Goal: Information Seeking & Learning: Learn about a topic

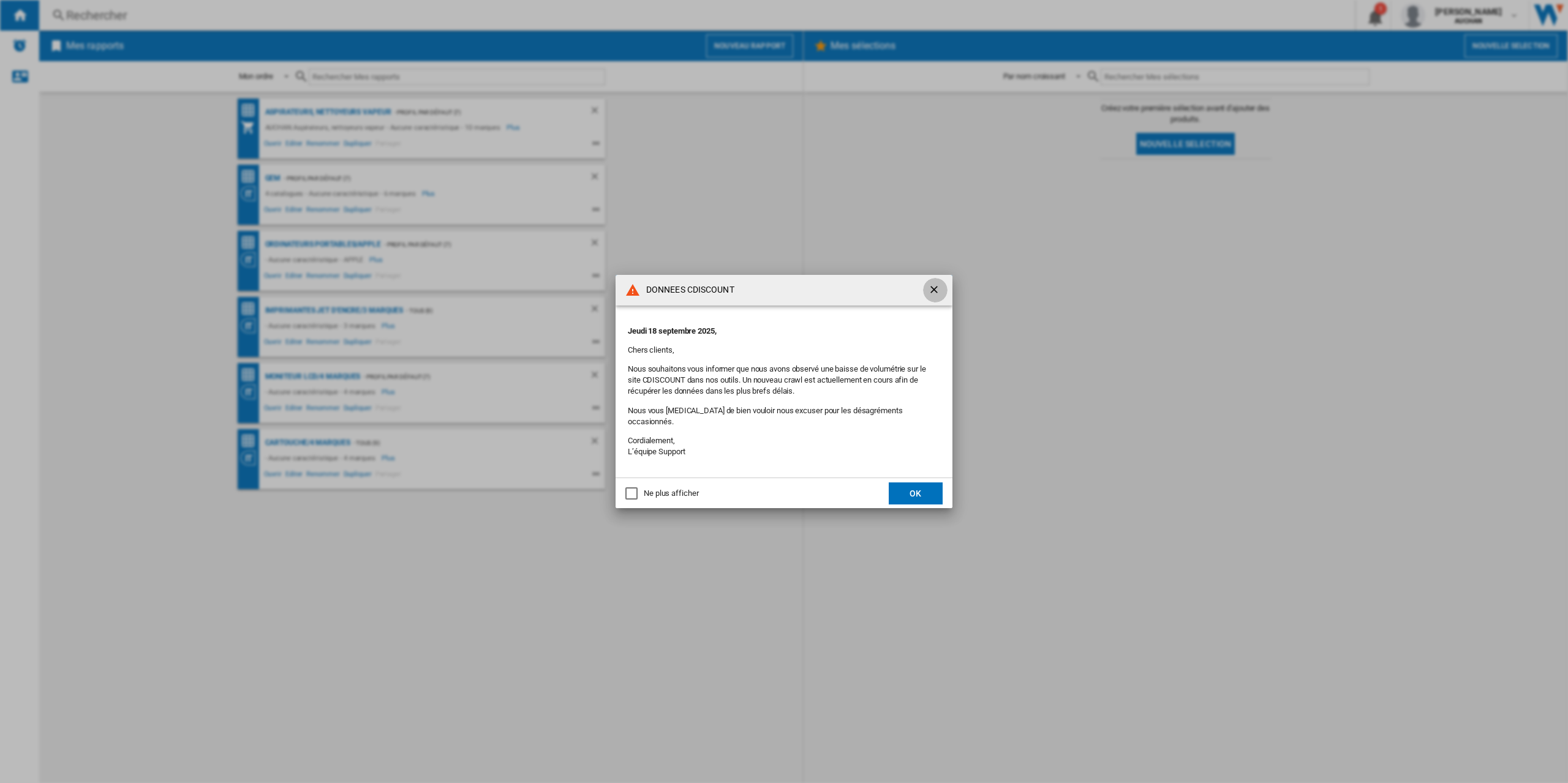
click at [936, 292] on ng-md-icon "getI18NText('BUTTONS.CLOSE_DIALOG')" at bounding box center [935, 291] width 15 height 15
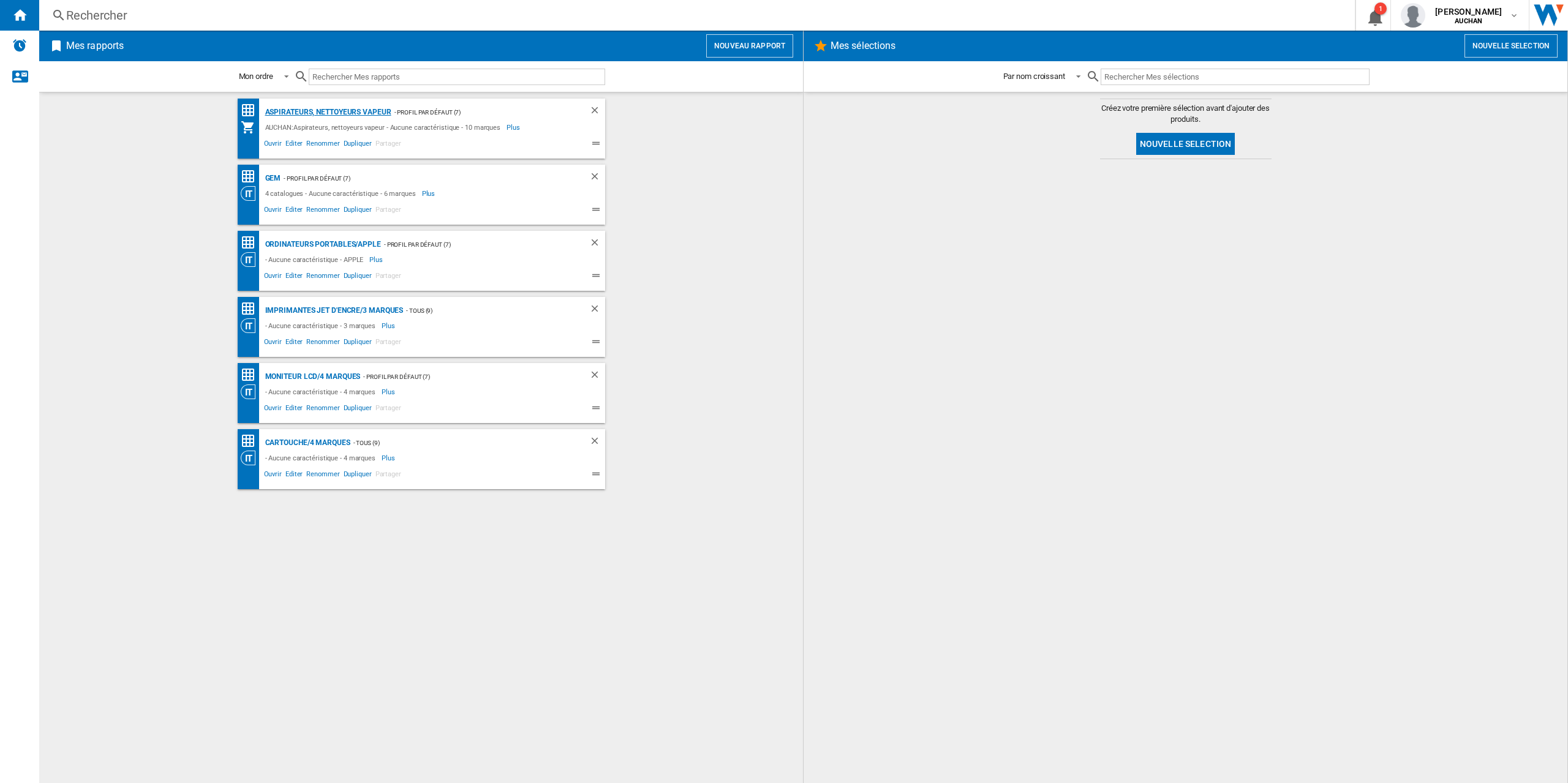
click at [322, 109] on div "Aspirateurs, nettoyeurs vapeur" at bounding box center [326, 113] width 129 height 16
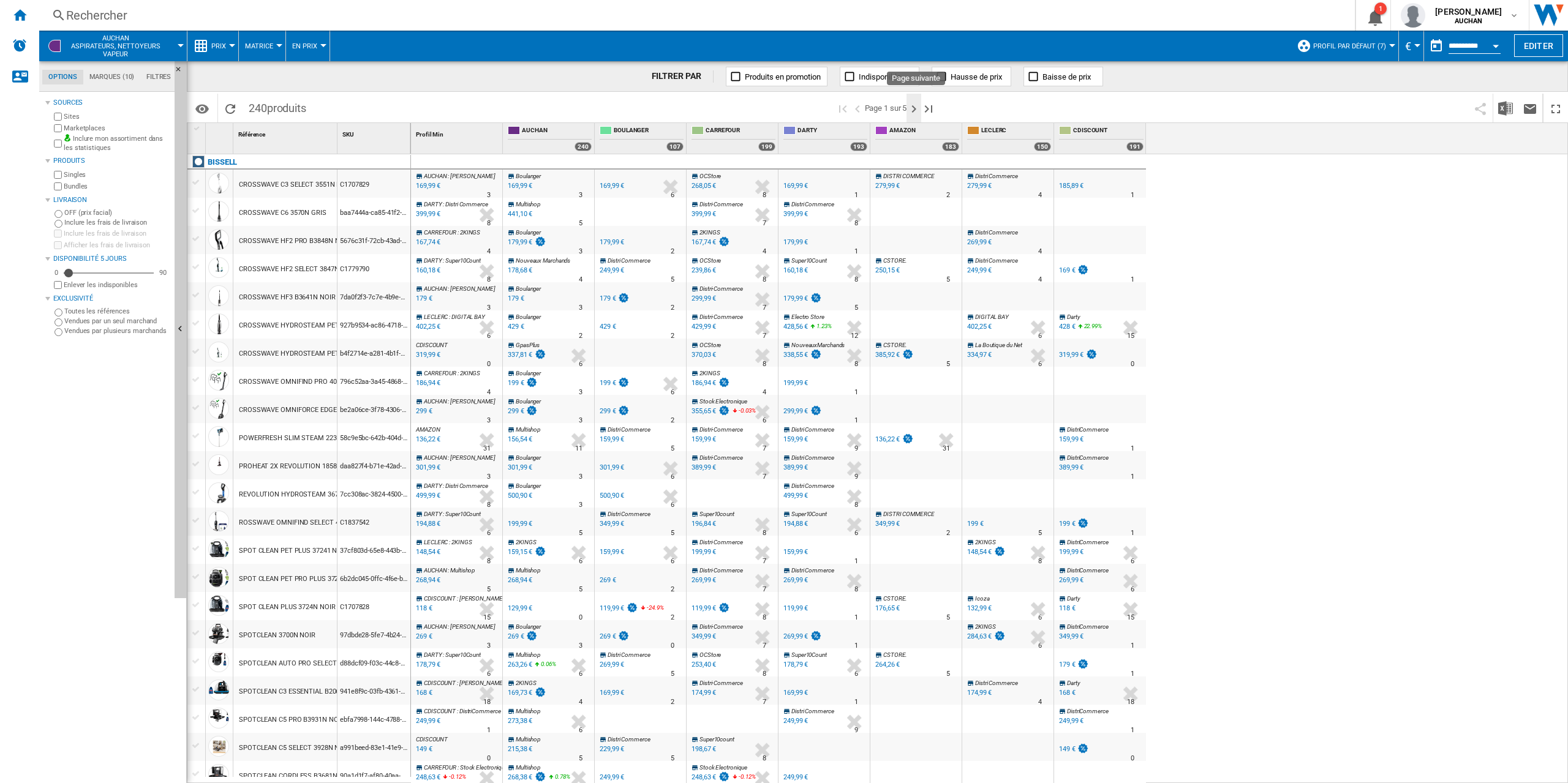
click at [915, 107] on ng-md-icon "Page suivante" at bounding box center [913, 109] width 15 height 15
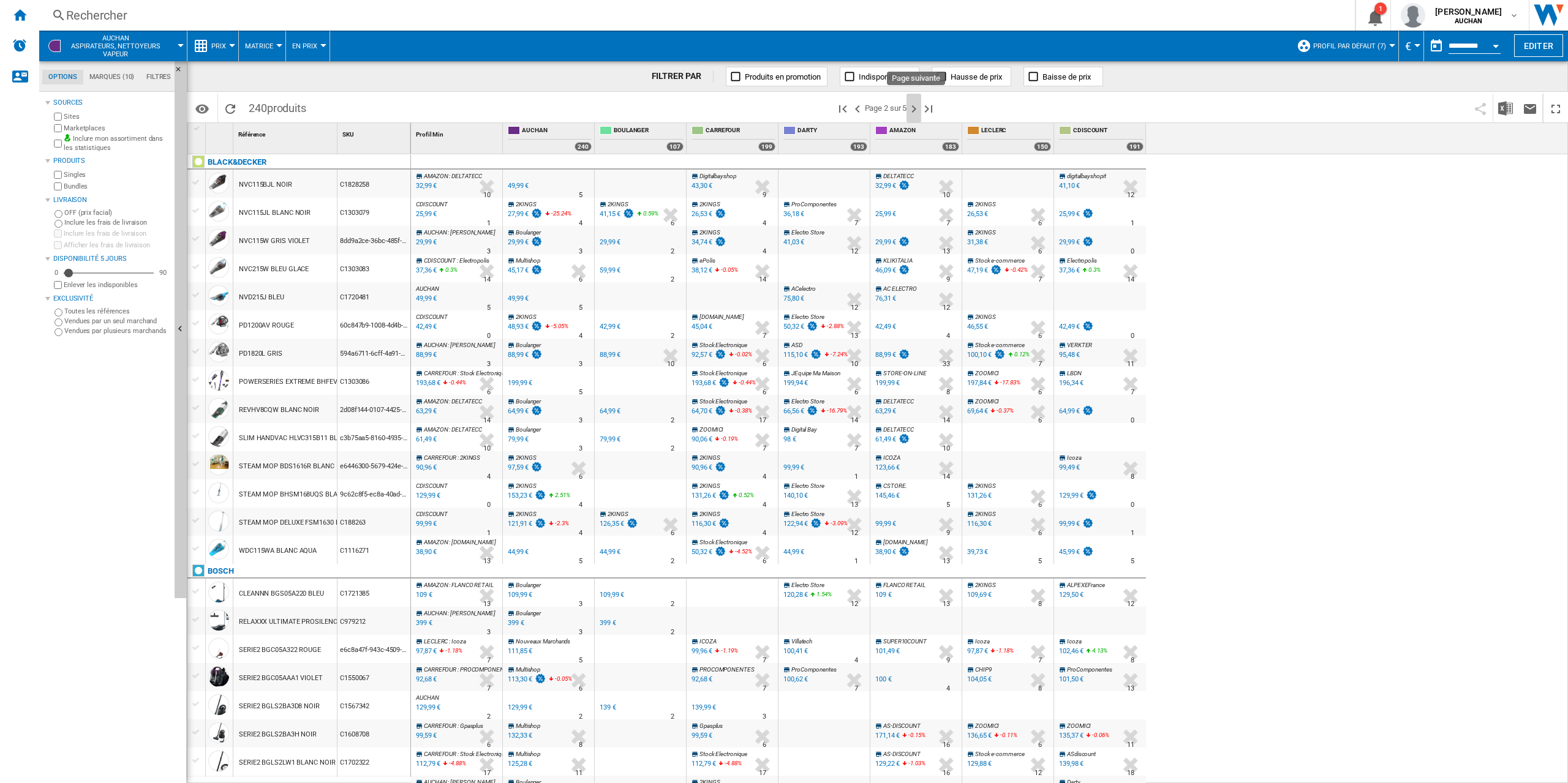
click at [915, 107] on ng-md-icon "Page suivante" at bounding box center [913, 109] width 15 height 15
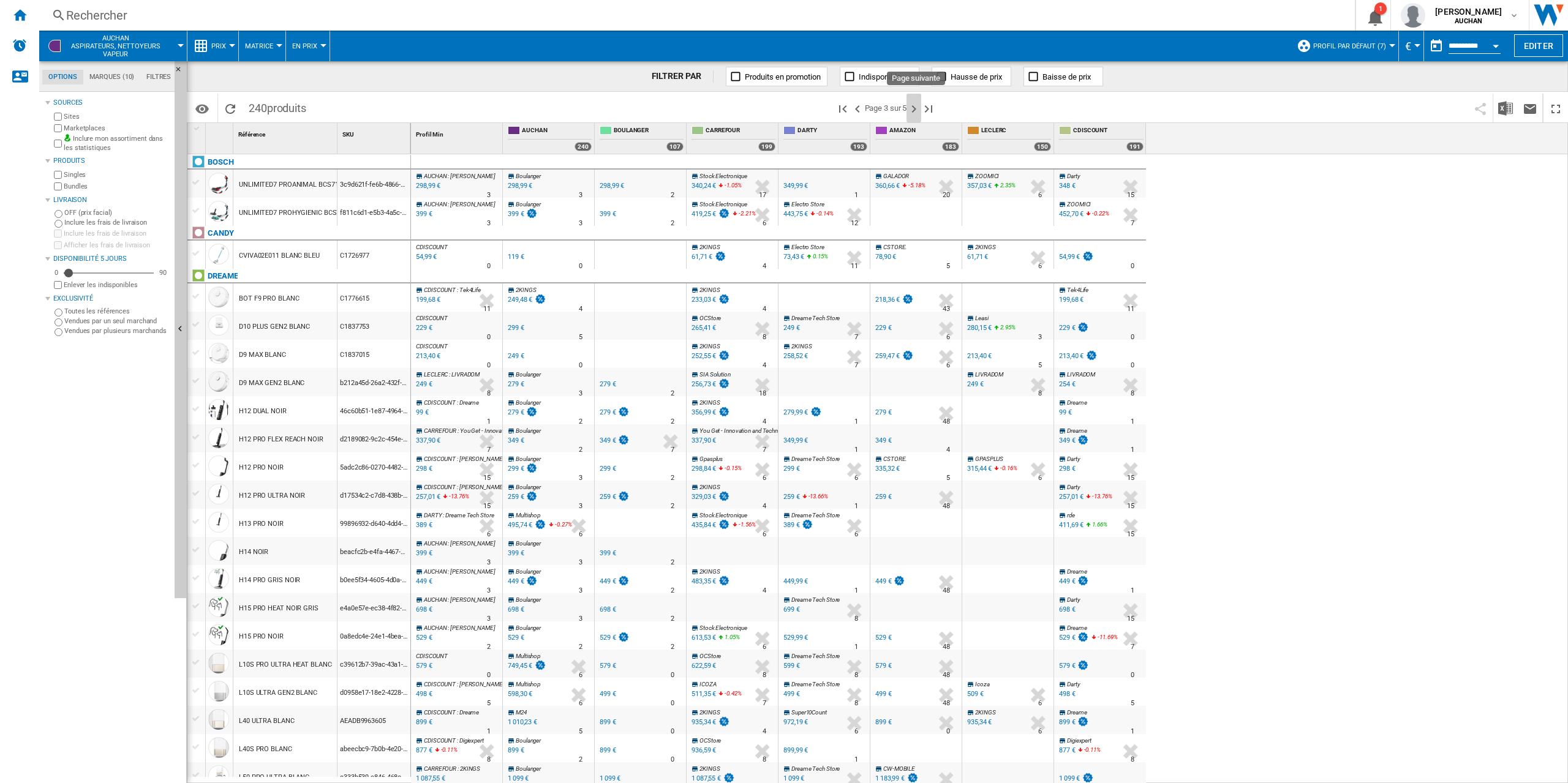
click at [915, 107] on ng-md-icon "Page suivante" at bounding box center [913, 109] width 15 height 15
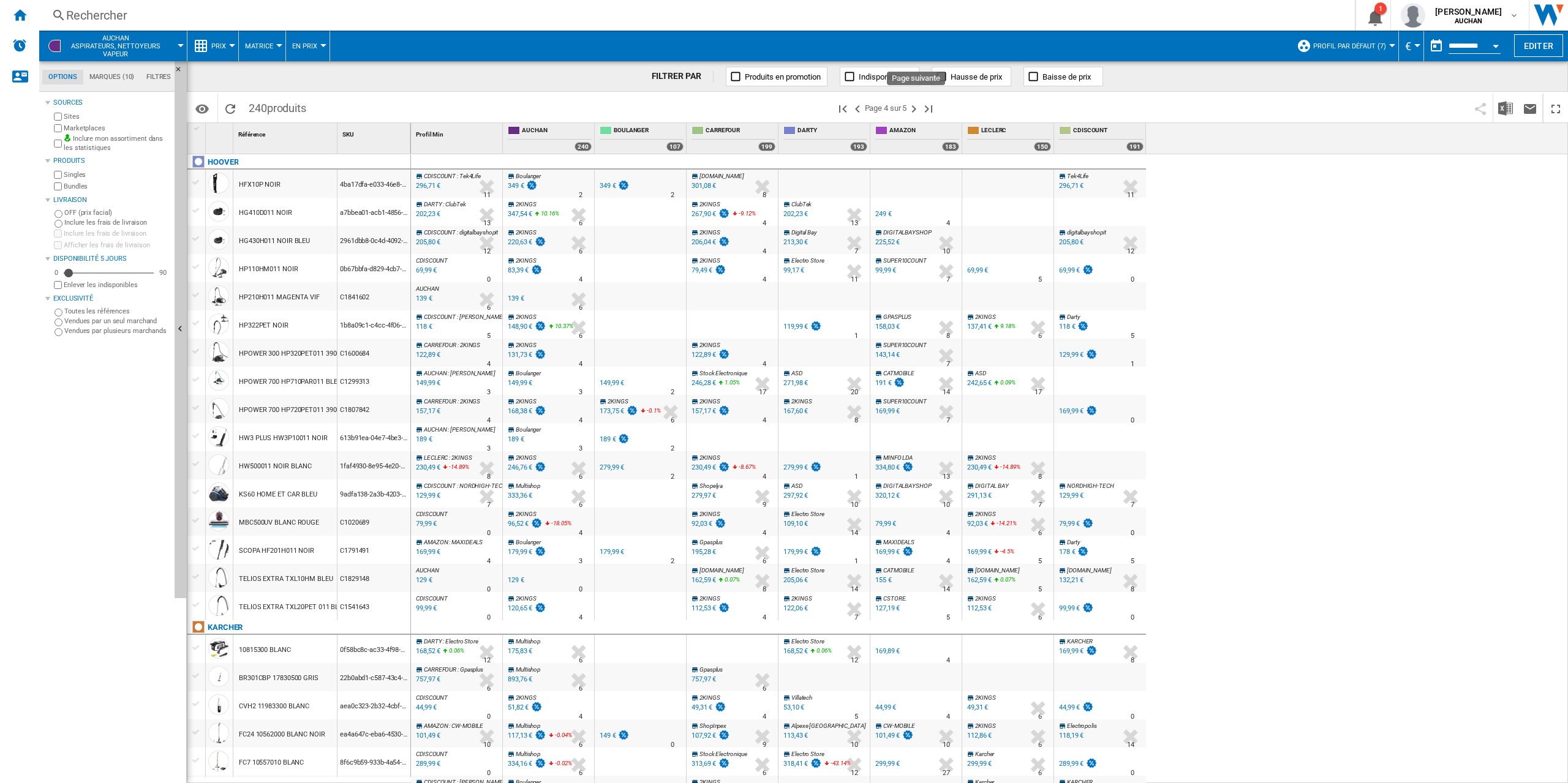
click at [915, 107] on ng-md-icon "Page suivante" at bounding box center [913, 109] width 15 height 15
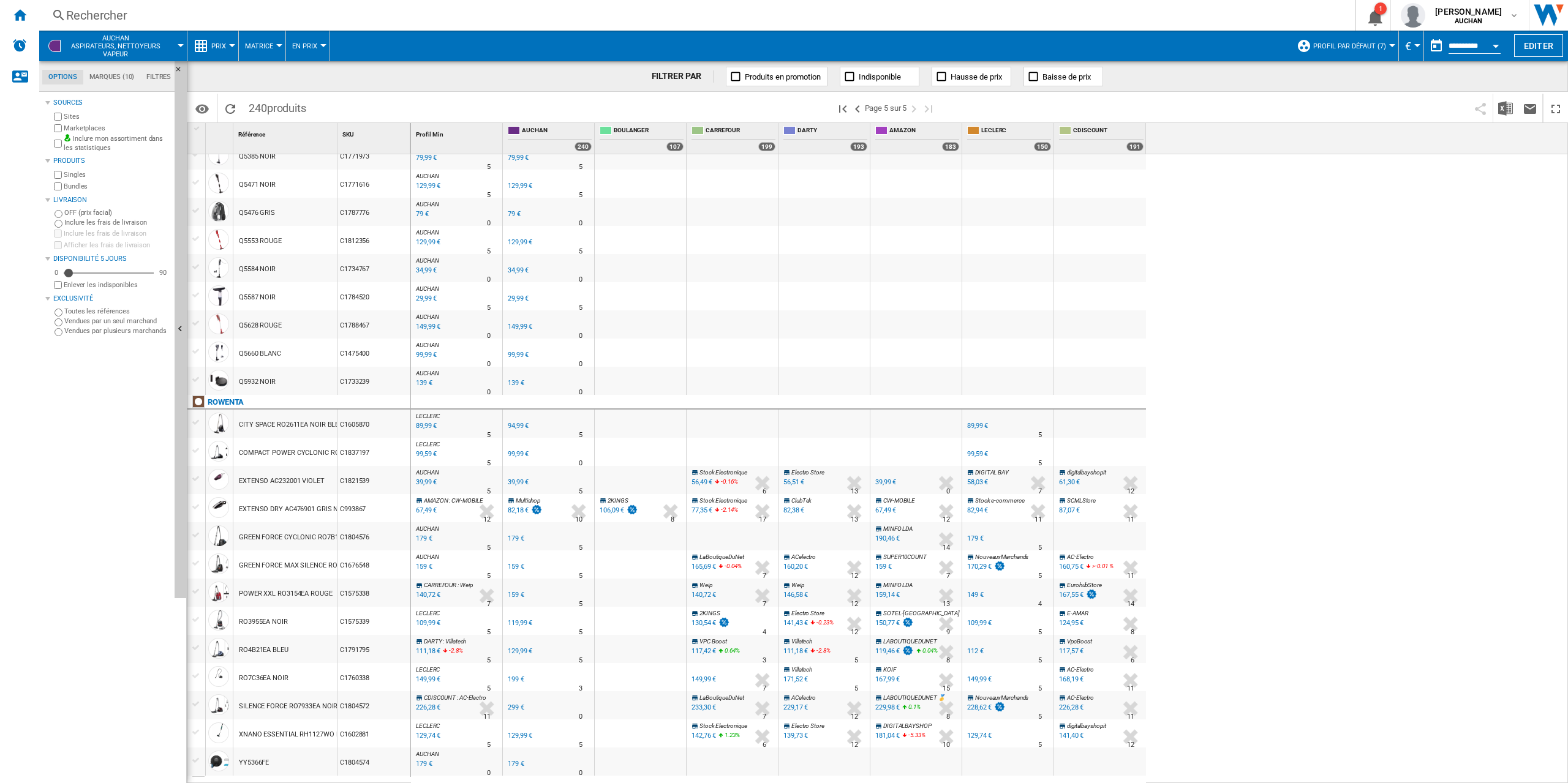
scroll to position [367, 0]
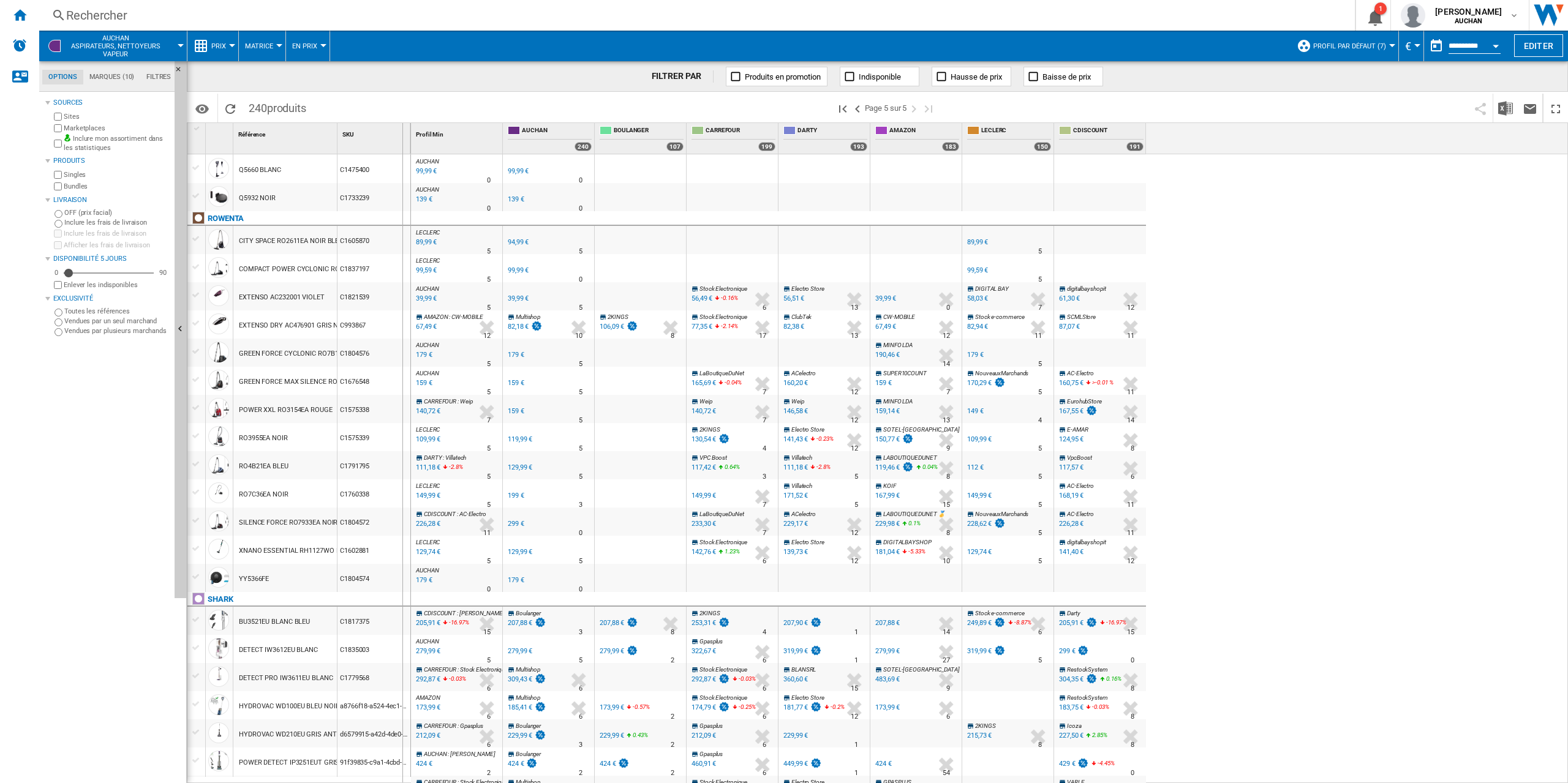
drag, startPoint x: 338, startPoint y: 141, endPoint x: 398, endPoint y: 155, distance: 61.6
click at [400, 151] on div "SKU 1" at bounding box center [374, 138] width 74 height 30
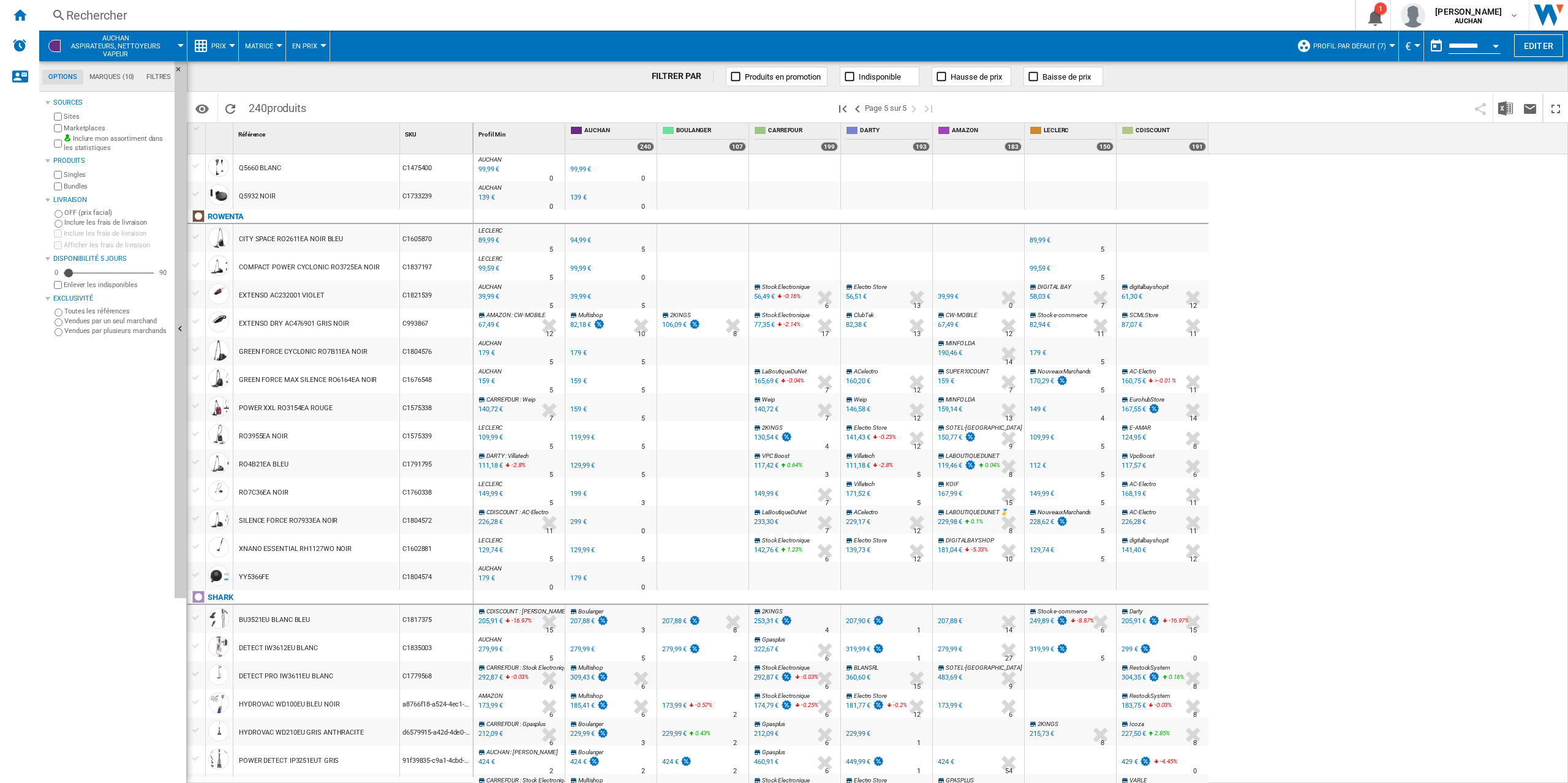
scroll to position [431, 0]
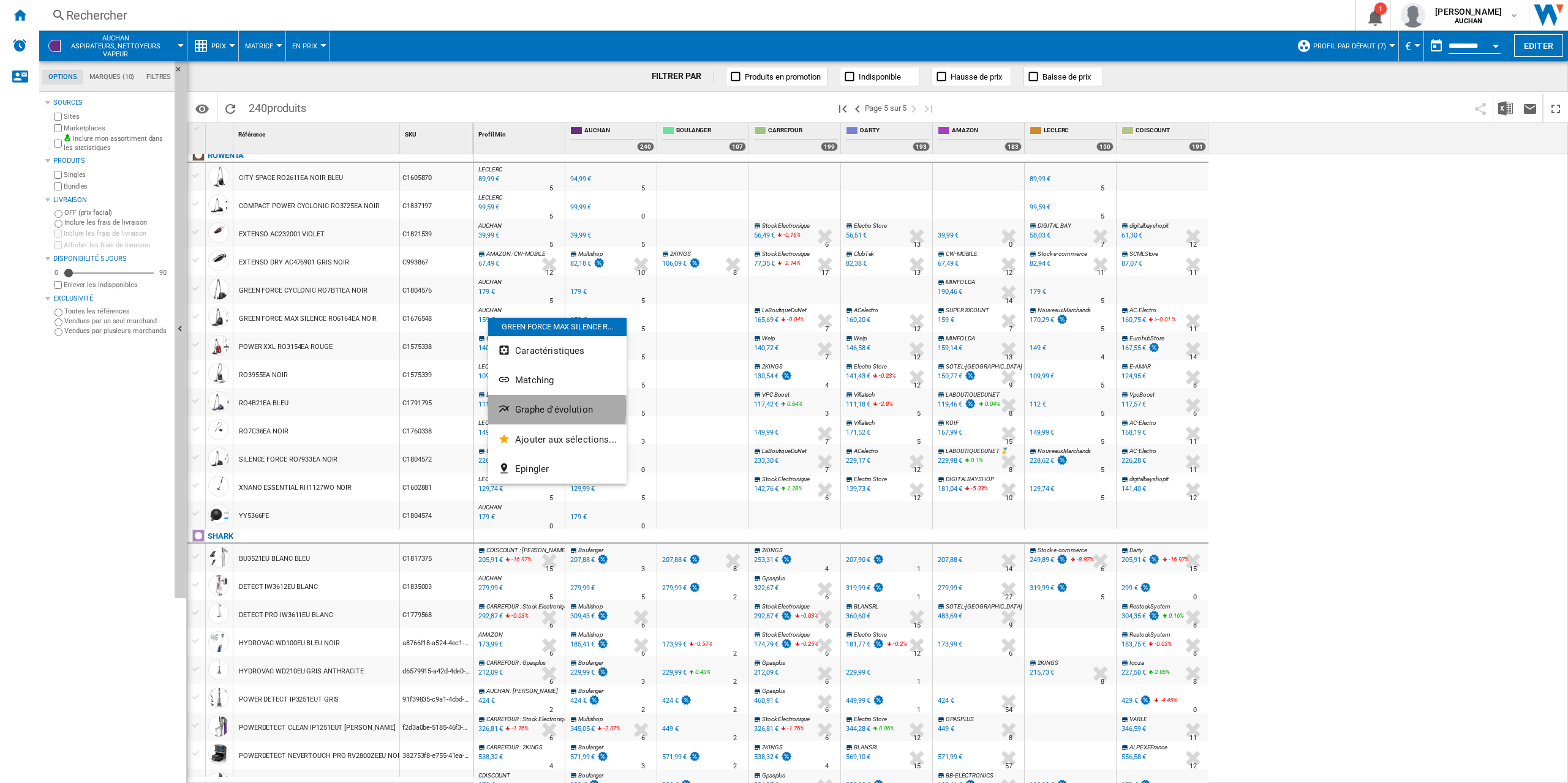
click at [535, 408] on span "Graphe d'évolution" at bounding box center [554, 410] width 78 height 11
